Goal: Task Accomplishment & Management: Complete application form

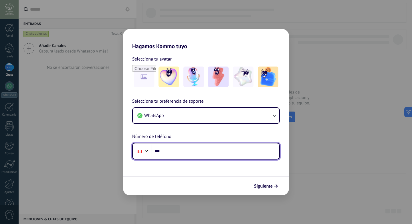
click at [185, 153] on input "***" at bounding box center [216, 150] width 128 height 13
type input "**********"
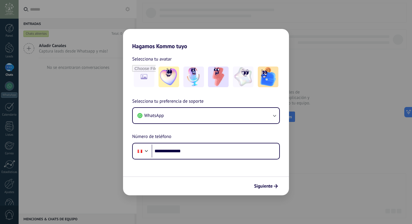
click at [266, 184] on span "Siguiente" at bounding box center [263, 186] width 19 height 4
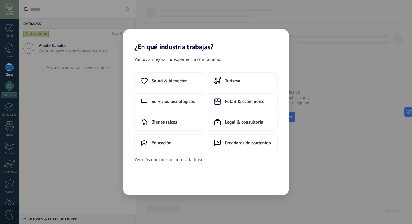
click at [186, 79] on span "Salud & bienestar" at bounding box center [169, 81] width 35 height 6
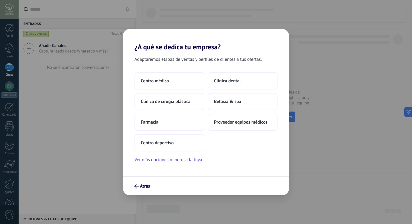
click at [247, 99] on button "Belleza & spa" at bounding box center [243, 101] width 70 height 17
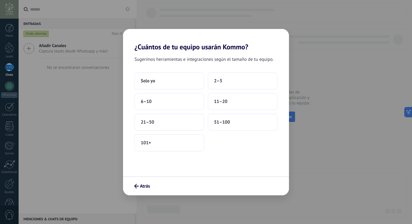
click at [233, 83] on button "2–5" at bounding box center [243, 80] width 70 height 17
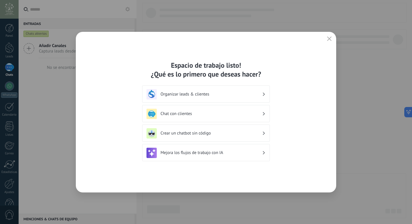
click at [234, 97] on div "Organizar leads & clientes" at bounding box center [206, 94] width 119 height 10
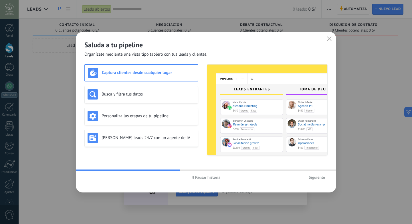
click at [313, 176] on span "Siguiente" at bounding box center [317, 177] width 16 height 4
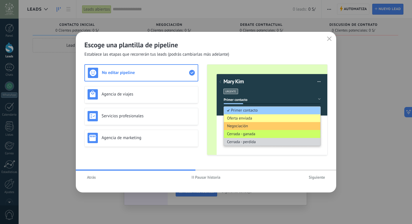
click at [331, 37] on icon "button" at bounding box center [329, 38] width 5 height 5
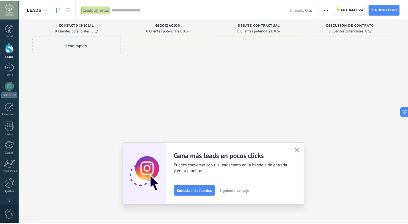
scroll to position [15, 0]
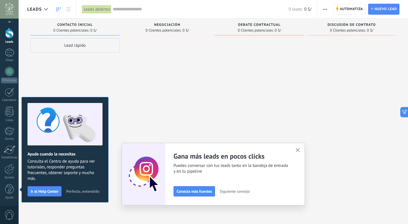
click at [299, 150] on use "button" at bounding box center [298, 150] width 4 height 4
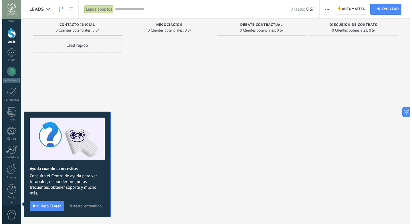
scroll to position [0, 0]
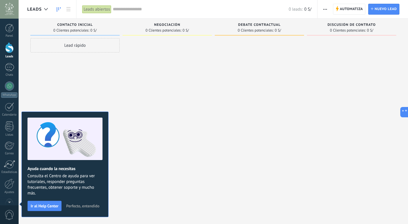
click at [8, 67] on div at bounding box center [9, 67] width 9 height 8
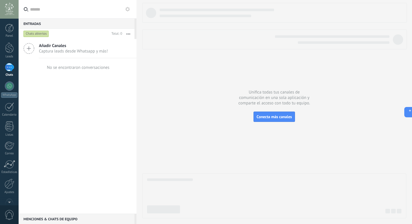
click at [9, 87] on div at bounding box center [9, 85] width 9 height 9
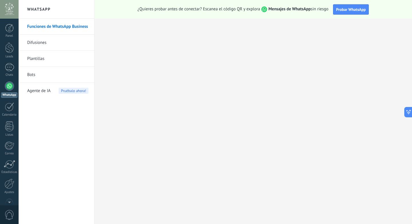
click at [9, 68] on div at bounding box center [9, 67] width 9 height 8
